Goal: Check status: Check status

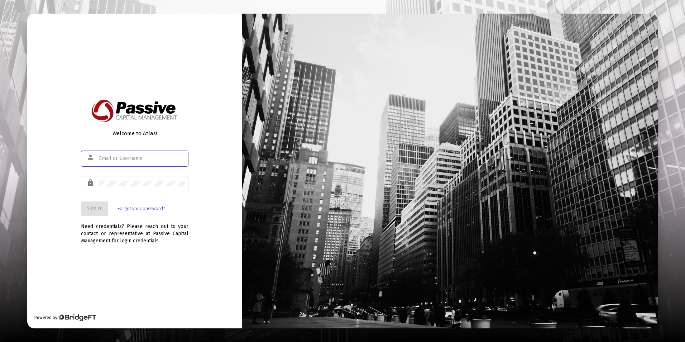
type input "[EMAIL_ADDRESS][DOMAIN_NAME]"
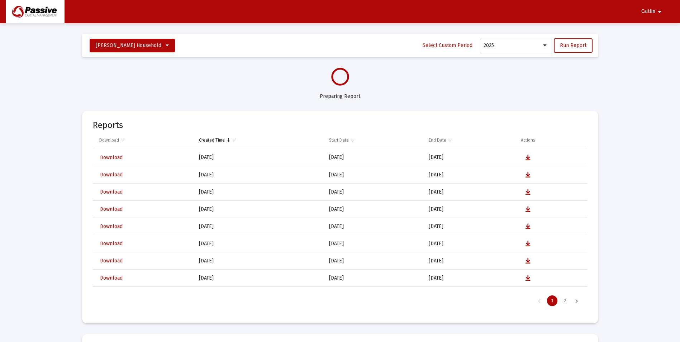
select select "View all"
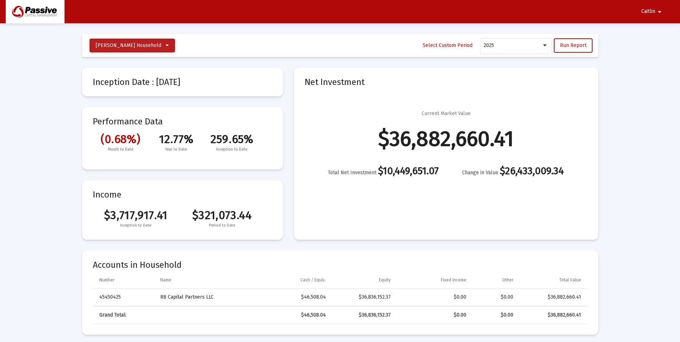
click at [167, 49] on button "[PERSON_NAME] Household" at bounding box center [132, 46] width 85 height 14
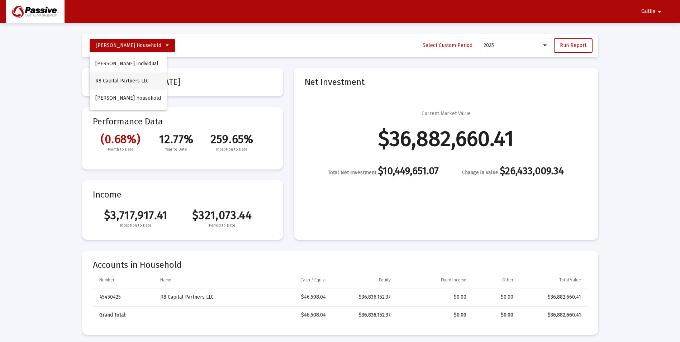
click at [148, 81] on button "R8 Capital Partners LLC" at bounding box center [128, 80] width 77 height 17
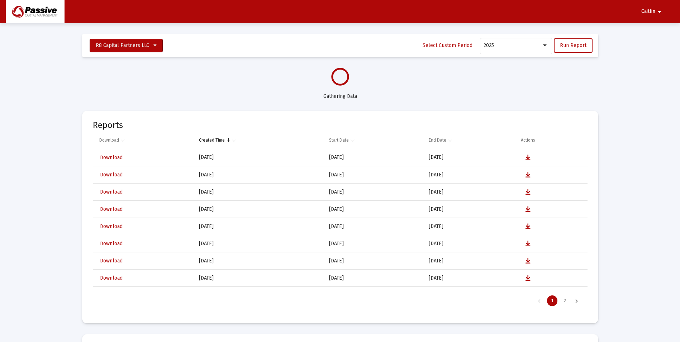
select select "View all"
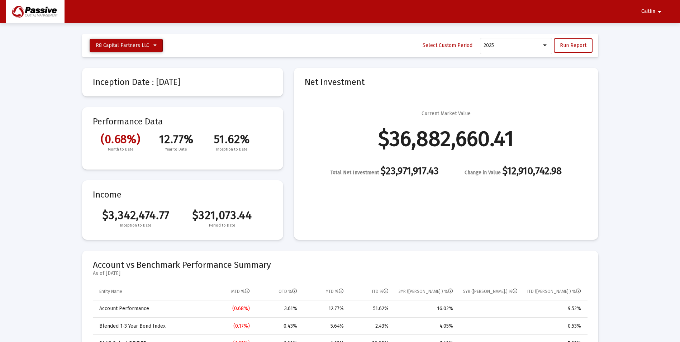
click at [144, 46] on span "R8 Capital Partners LLC" at bounding box center [122, 45] width 53 height 6
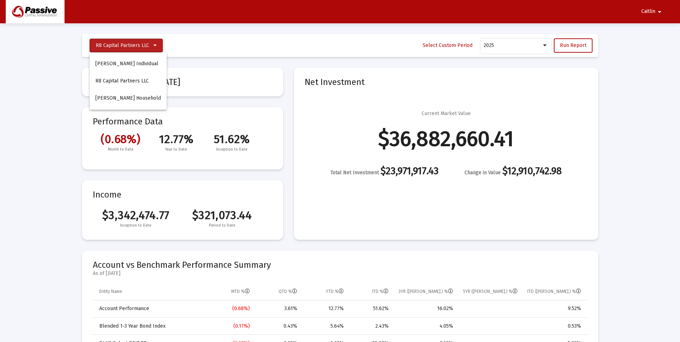
click at [151, 49] on button "R8 Capital Partners LLC" at bounding box center [126, 46] width 73 height 14
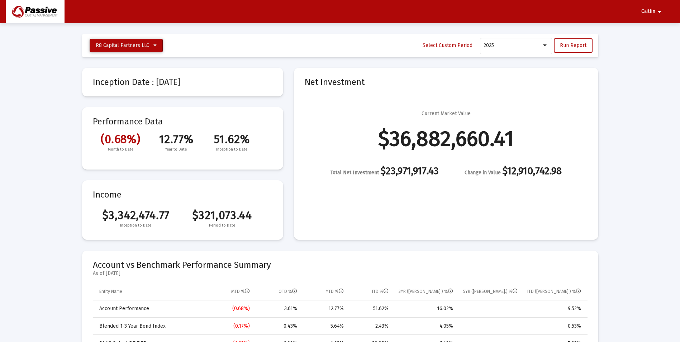
click at [151, 44] on span "R8 Capital Partners LLC" at bounding box center [126, 45] width 61 height 6
click at [142, 58] on button "[PERSON_NAME] Individual" at bounding box center [128, 63] width 77 height 17
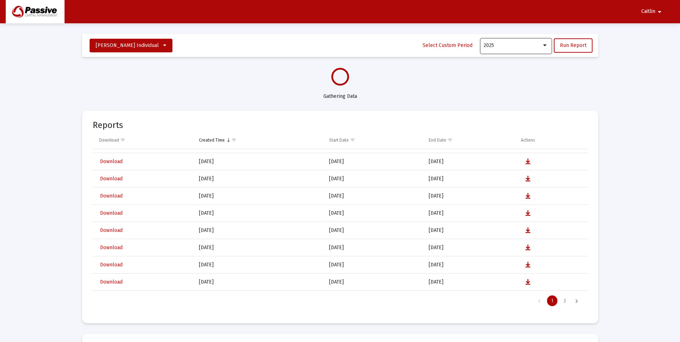
click at [550, 47] on div "2025" at bounding box center [516, 46] width 72 height 18
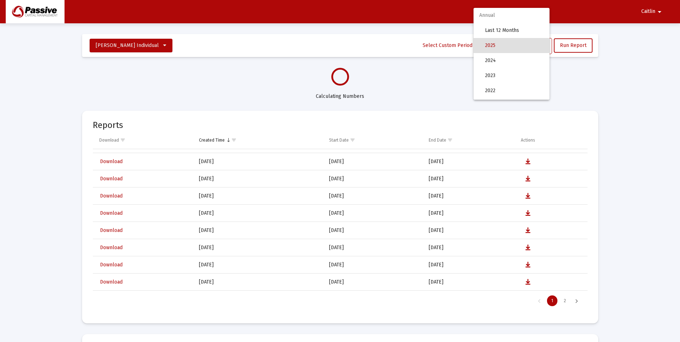
click at [487, 15] on span "Annual" at bounding box center [511, 15] width 76 height 15
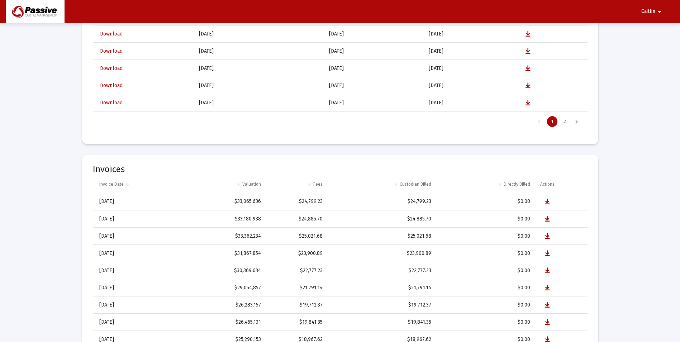
scroll to position [721, 0]
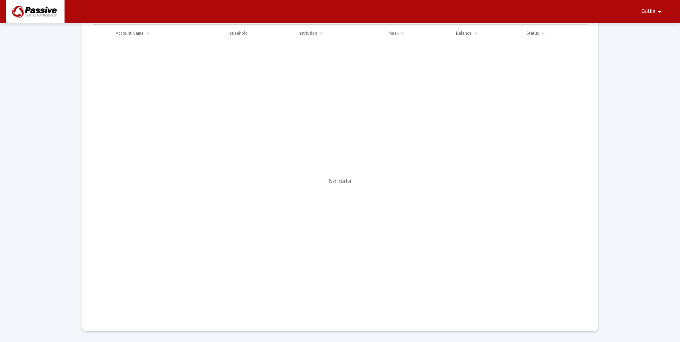
select select "View all"
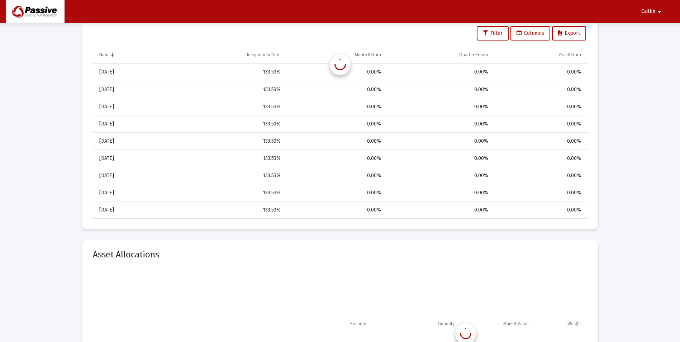
scroll to position [1600, 0]
